Goal: Check status: Check status

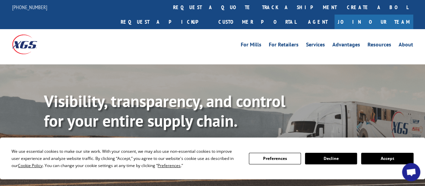
click at [383, 160] on button "Accept" at bounding box center [387, 158] width 52 height 11
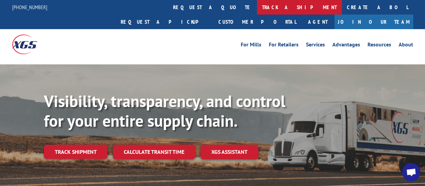
click at [257, 10] on link "track a shipment" at bounding box center [299, 7] width 85 height 15
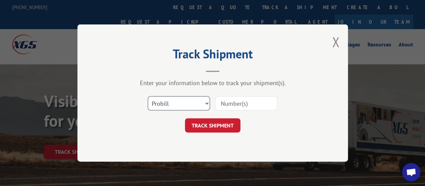
click at [186, 100] on select "Select category... Probill BOL PO" at bounding box center [179, 103] width 62 height 14
select select "bol"
click at [148, 96] on select "Select category... Probill BOL PO" at bounding box center [179, 103] width 62 height 14
click at [252, 103] on input at bounding box center [246, 103] width 62 height 14
type input "2874570"
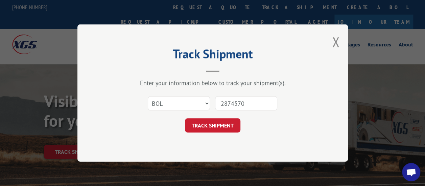
click button "TRACK SHIPMENT" at bounding box center [212, 125] width 55 height 14
